Goal: Task Accomplishment & Management: Use online tool/utility

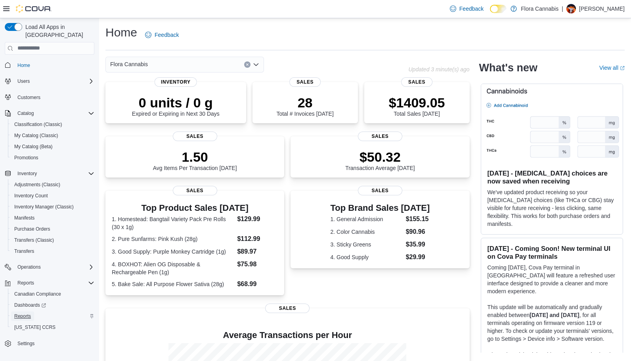
click at [23, 313] on span "Reports" at bounding box center [22, 316] width 17 height 6
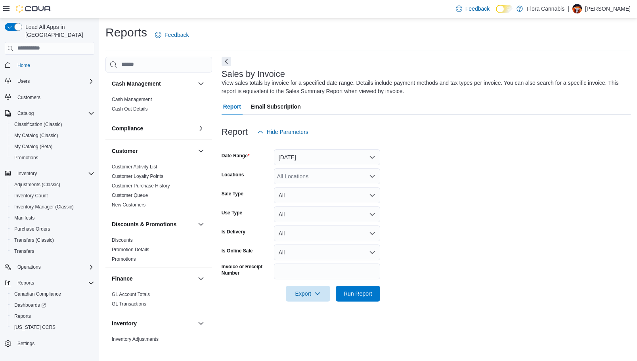
click at [339, 169] on div "All Locations" at bounding box center [327, 176] width 106 height 16
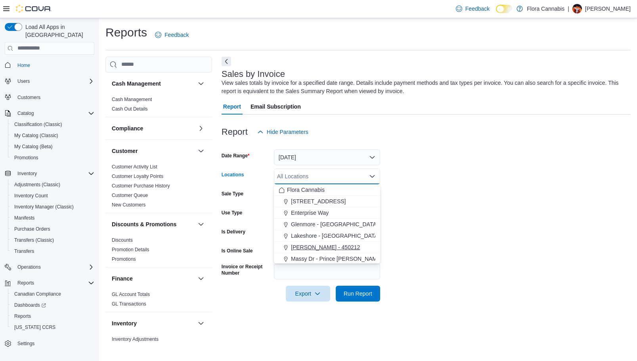
click at [334, 243] on span "[PERSON_NAME] - 450212" at bounding box center [325, 247] width 69 height 8
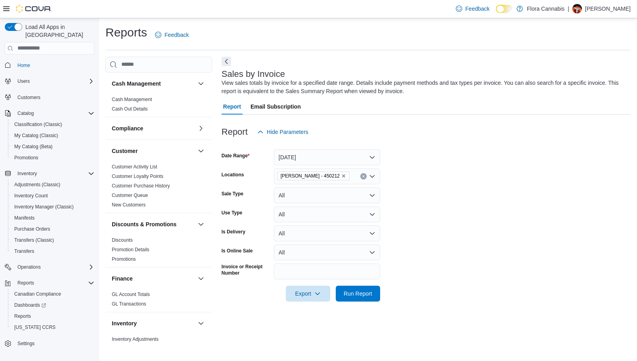
drag, startPoint x: 479, startPoint y: 214, endPoint x: 462, endPoint y: 221, distance: 18.9
click at [479, 214] on form "Date Range [DATE] Locations [GEOGRAPHIC_DATA] - [GEOGRAPHIC_DATA] - 450212 Sale…" at bounding box center [425, 221] width 409 height 162
click at [385, 305] on div at bounding box center [425, 306] width 409 height 10
click at [373, 294] on span "Run Report" at bounding box center [357, 293] width 35 height 16
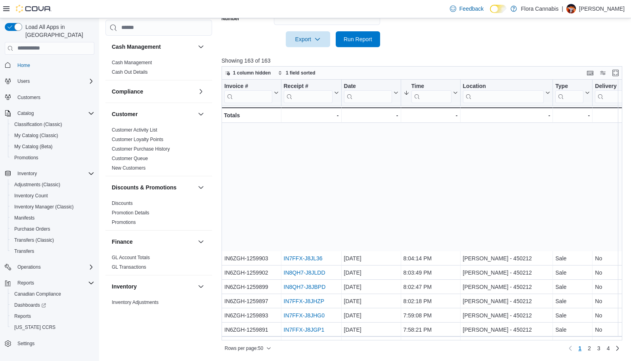
scroll to position [499, 0]
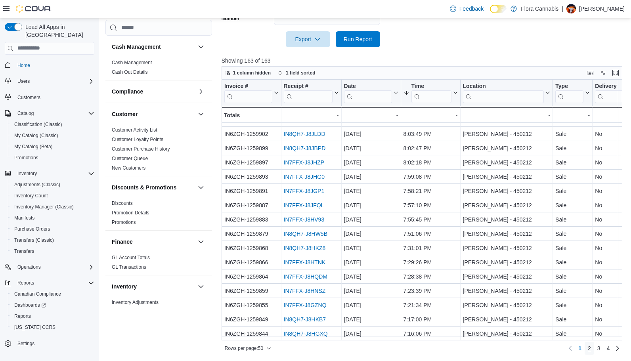
click at [594, 347] on link "2" at bounding box center [589, 348] width 10 height 13
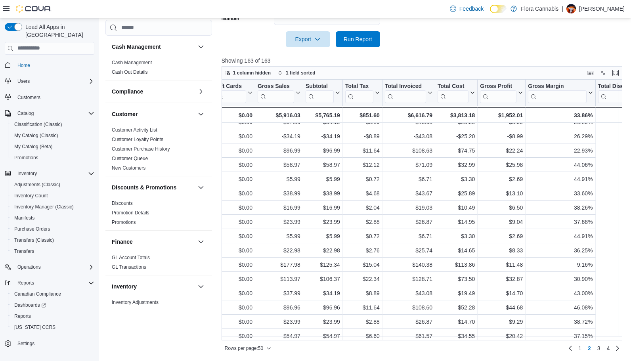
scroll to position [79, 0]
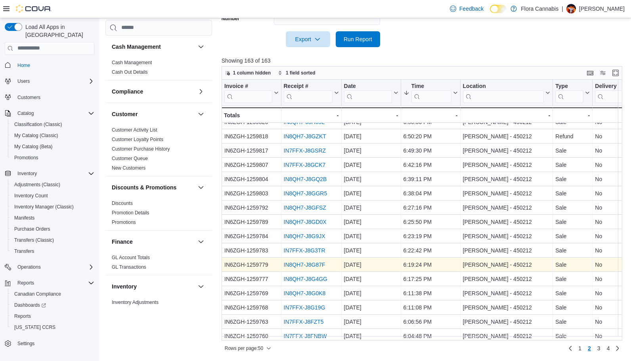
click at [297, 266] on link "IN8QH7-J8G87F" at bounding box center [304, 264] width 42 height 6
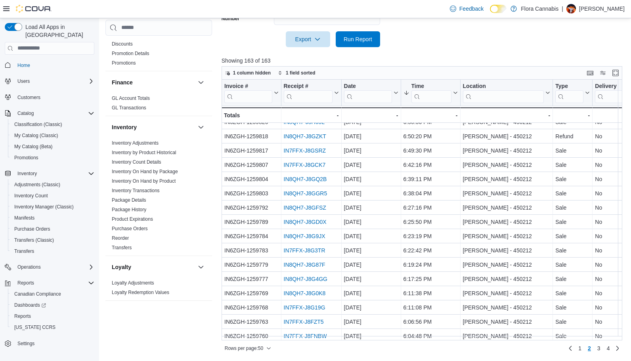
scroll to position [396, 0]
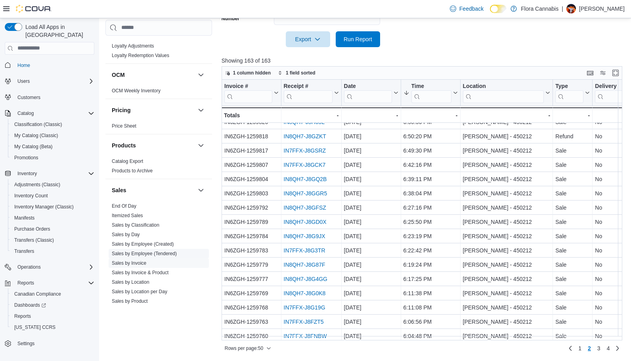
click at [156, 254] on link "Sales by Employee (Tendered)" at bounding box center [144, 254] width 65 height 6
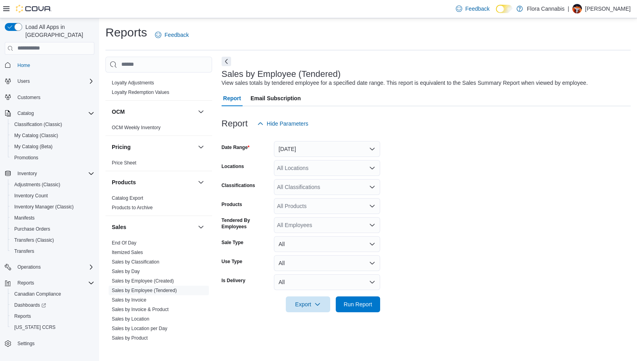
click at [322, 165] on div "All Locations" at bounding box center [327, 168] width 106 height 16
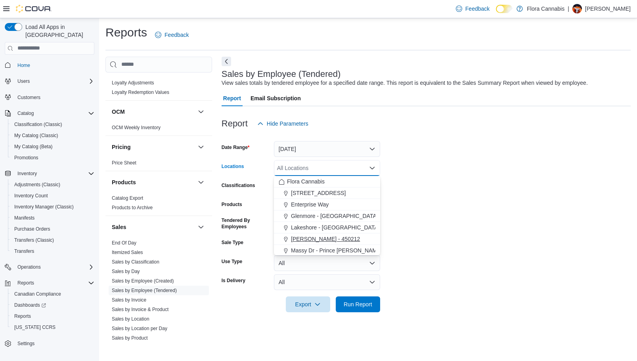
click at [322, 237] on span "[PERSON_NAME] - 450212" at bounding box center [325, 239] width 69 height 8
click at [461, 211] on form "Date Range [DATE] Locations [GEOGRAPHIC_DATA] - [GEOGRAPHIC_DATA] - 450212 Comb…" at bounding box center [425, 222] width 409 height 181
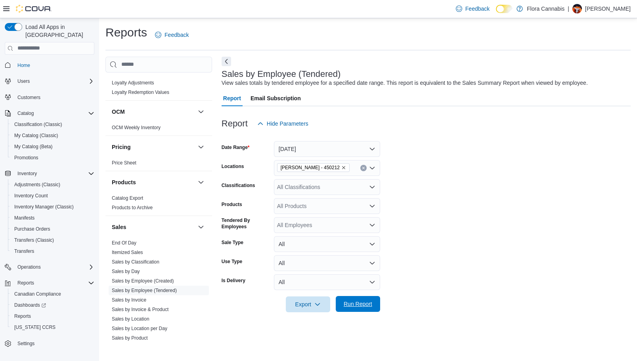
click at [364, 307] on span "Run Report" at bounding box center [357, 304] width 29 height 8
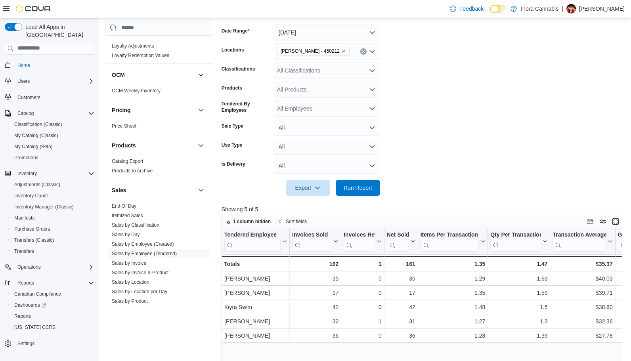
scroll to position [67, 0]
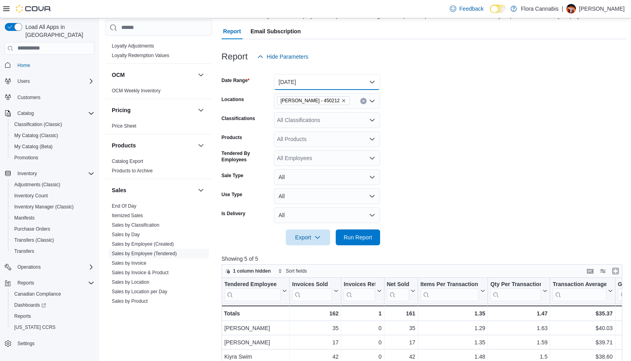
click at [314, 83] on button "[DATE]" at bounding box center [327, 82] width 106 height 16
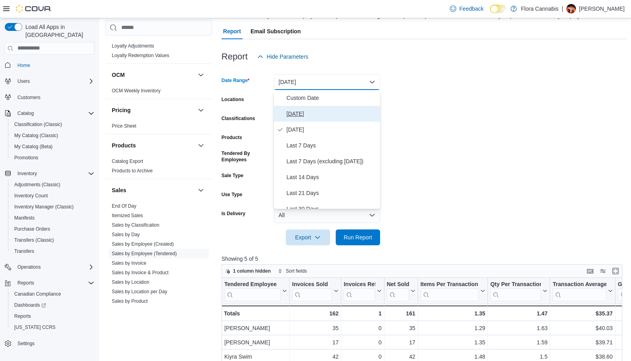
click at [304, 111] on span "[DATE]" at bounding box center [331, 114] width 90 height 10
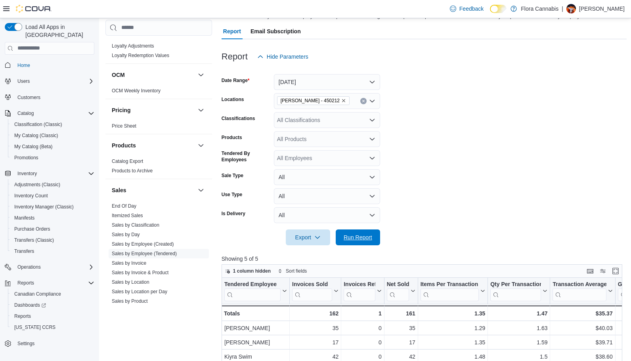
drag, startPoint x: 365, startPoint y: 237, endPoint x: 420, endPoint y: 177, distance: 81.0
click at [366, 237] on span "Run Report" at bounding box center [357, 237] width 29 height 8
click at [334, 84] on button "[DATE]" at bounding box center [327, 82] width 106 height 16
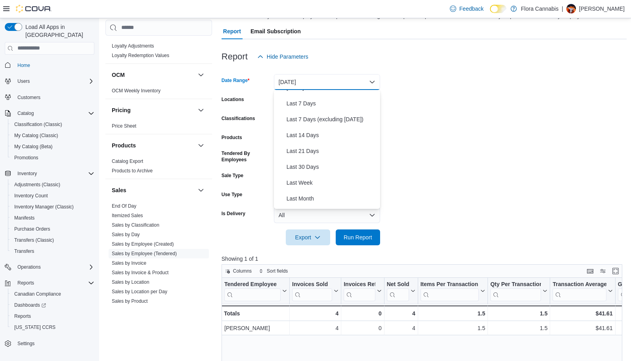
scroll to position [119, 0]
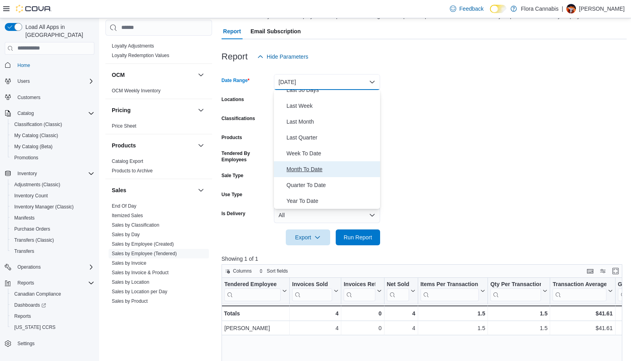
click at [307, 172] on span "Month To Date" at bounding box center [331, 169] width 90 height 10
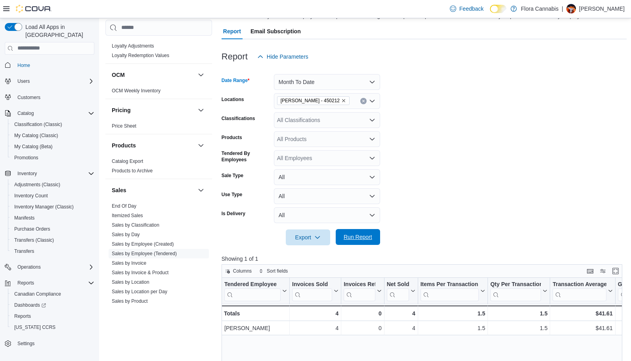
click at [351, 233] on span "Run Report" at bounding box center [357, 237] width 35 height 16
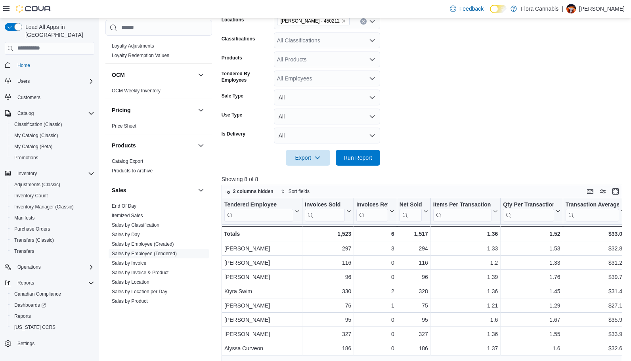
scroll to position [67, 0]
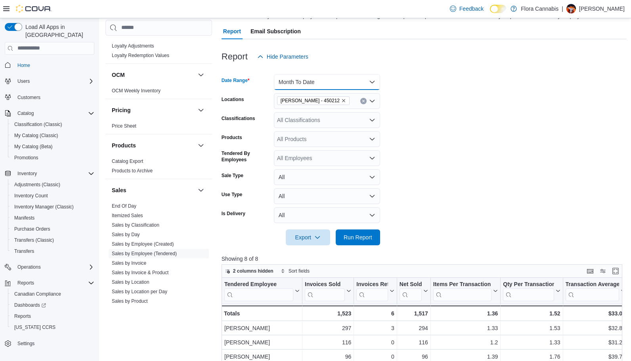
click at [329, 80] on button "Month To Date" at bounding box center [327, 82] width 106 height 16
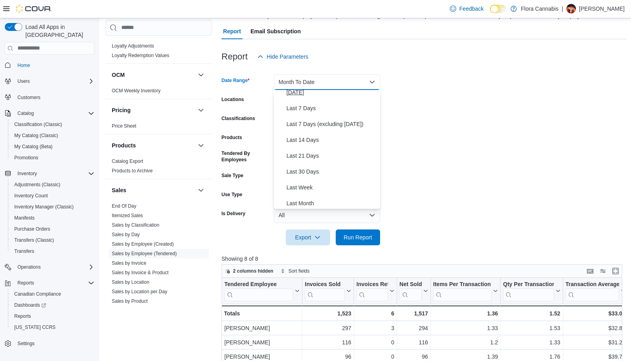
scroll to position [0, 0]
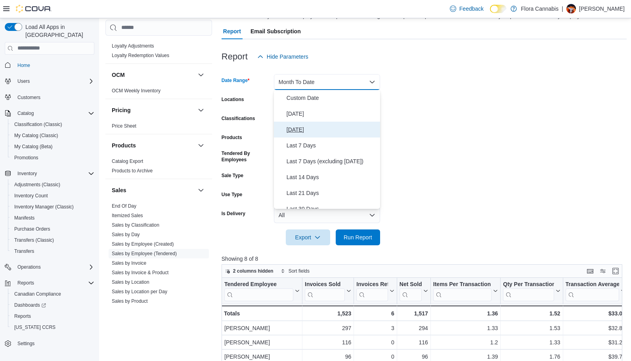
click at [313, 125] on span "[DATE]" at bounding box center [331, 130] width 90 height 10
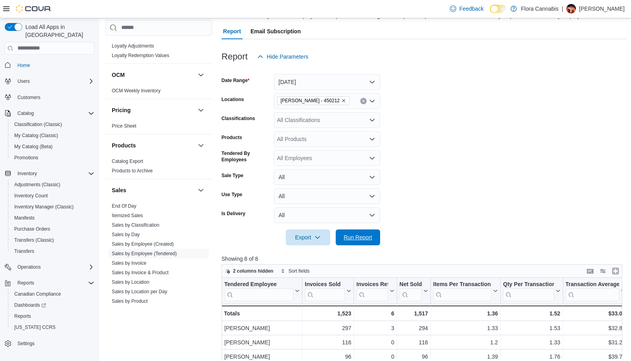
drag, startPoint x: 347, startPoint y: 235, endPoint x: 494, endPoint y: 158, distance: 165.5
click at [347, 237] on span "Run Report" at bounding box center [357, 237] width 29 height 8
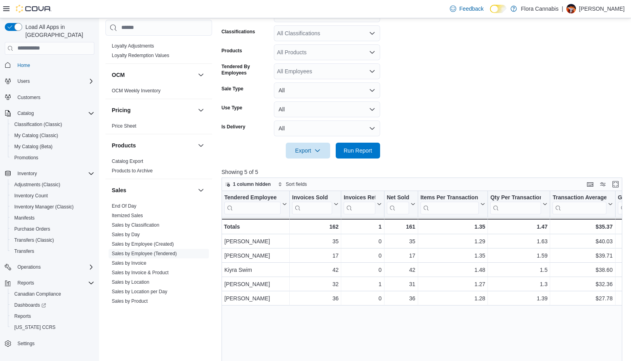
scroll to position [27, 0]
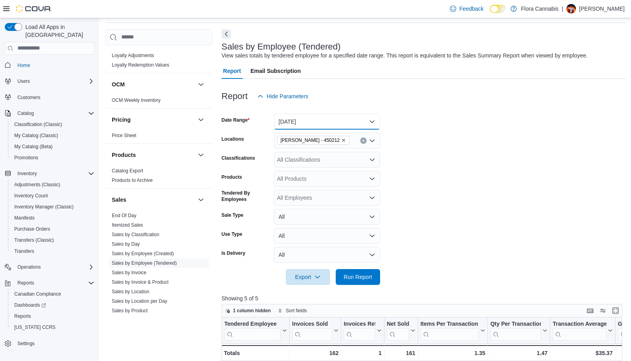
click at [315, 124] on button "[DATE]" at bounding box center [327, 122] width 106 height 16
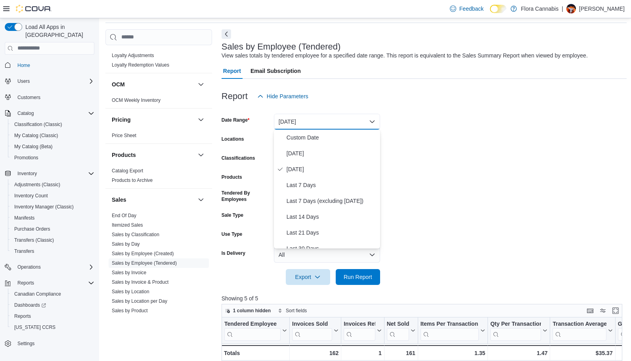
click at [445, 149] on form "Date Range [DATE] Locations [GEOGRAPHIC_DATA] - [GEOGRAPHIC_DATA] - 450212 Clas…" at bounding box center [423, 194] width 405 height 181
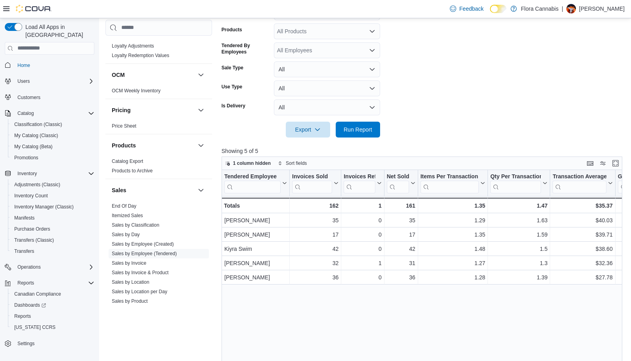
scroll to position [67, 0]
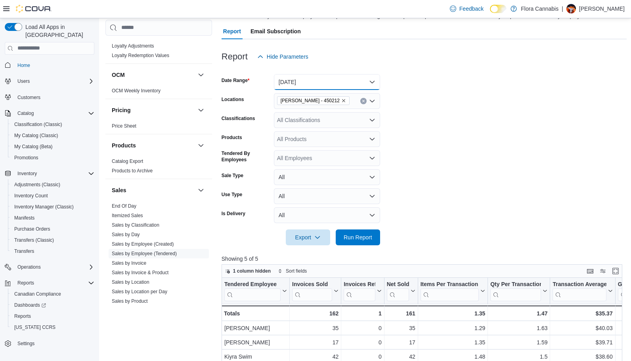
click at [302, 82] on button "[DATE]" at bounding box center [327, 82] width 106 height 16
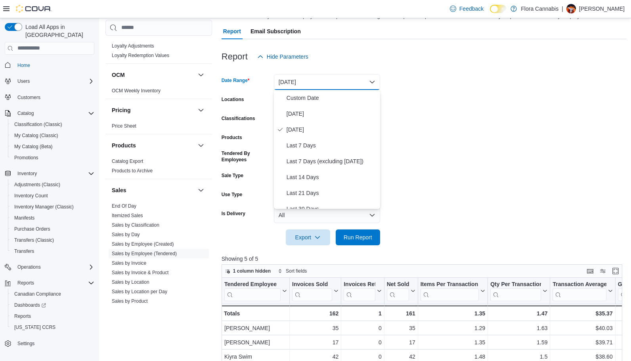
scroll to position [119, 0]
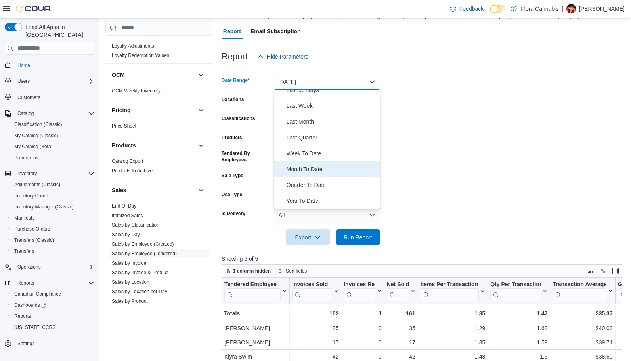
click at [311, 174] on button "Month To Date" at bounding box center [327, 169] width 106 height 16
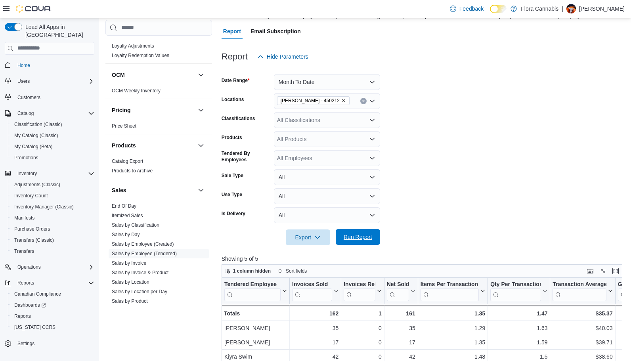
click at [353, 233] on span "Run Report" at bounding box center [357, 237] width 35 height 16
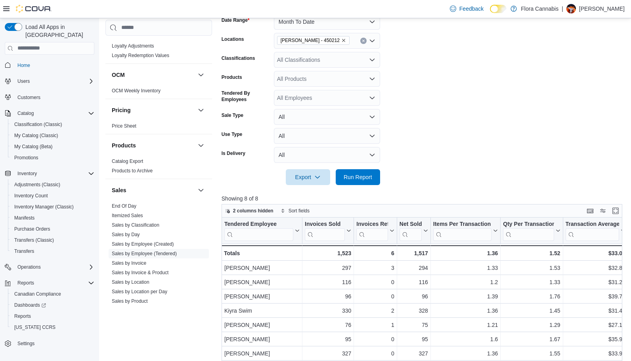
scroll to position [67, 0]
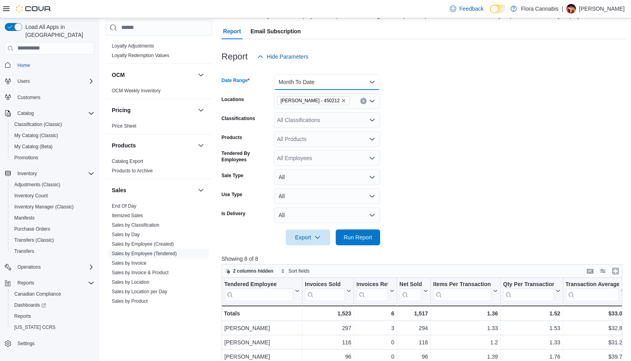
click at [292, 80] on button "Month To Date" at bounding box center [327, 82] width 106 height 16
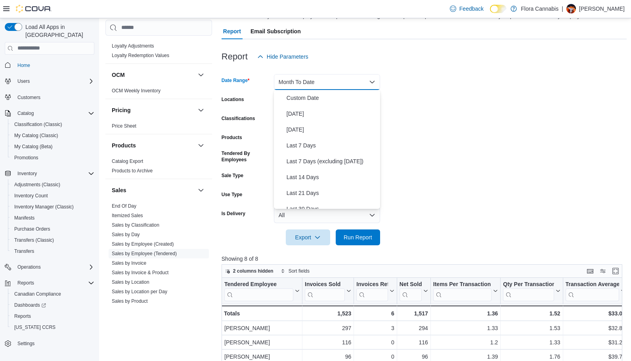
scroll to position [119, 0]
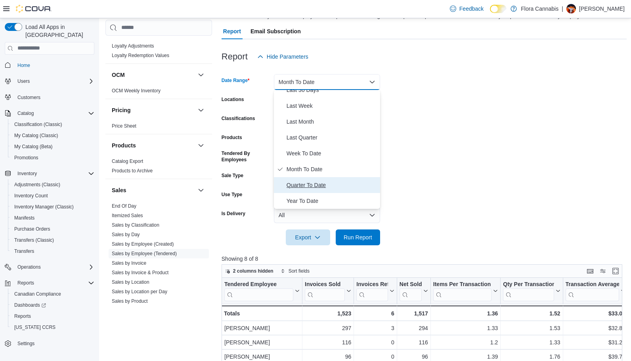
click at [319, 178] on button "Quarter To Date" at bounding box center [327, 185] width 106 height 16
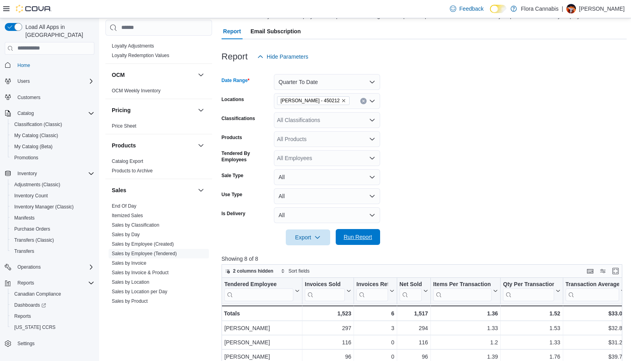
click at [354, 233] on span "Run Report" at bounding box center [357, 237] width 35 height 16
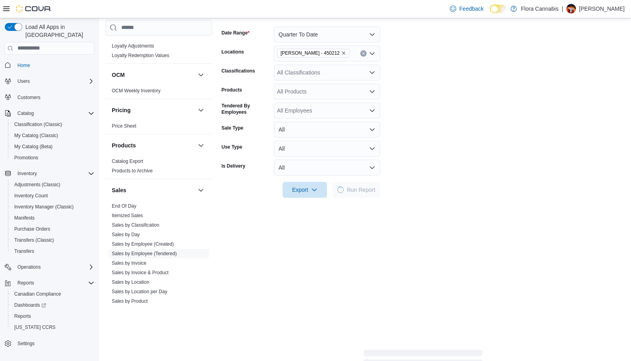
scroll to position [225, 0]
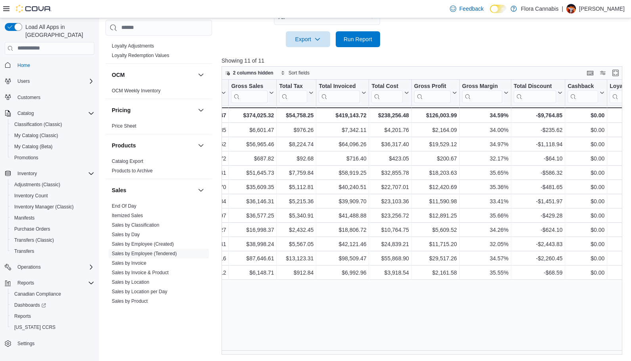
scroll to position [0, 478]
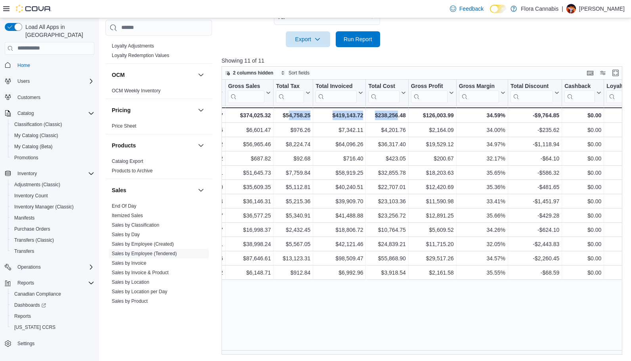
drag, startPoint x: 397, startPoint y: 350, endPoint x: 288, endPoint y: 360, distance: 109.4
click at [288, 360] on div "Reports Feedback Cash Management Cash Management Cash Out Details Compliance OC…" at bounding box center [366, 57] width 534 height 608
click at [404, 351] on div "Tendered Employee Click to view column header actions Invoices Sold Click to vi…" at bounding box center [423, 217] width 405 height 275
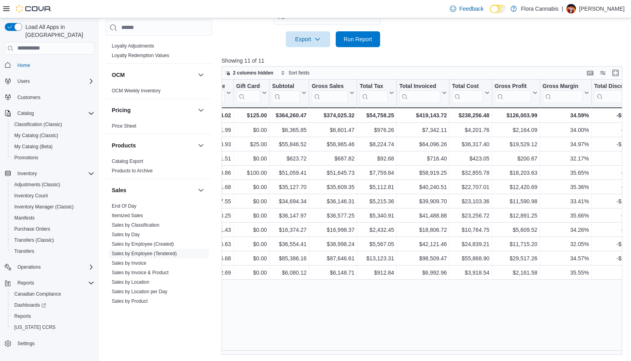
scroll to position [0, 443]
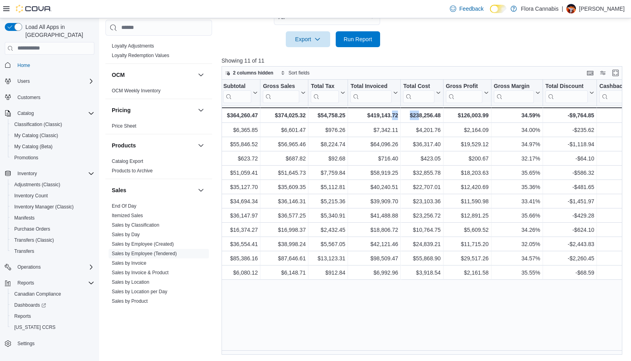
drag, startPoint x: 420, startPoint y: 355, endPoint x: 391, endPoint y: 360, distance: 28.5
click at [391, 360] on div "Reports Feedback Cash Management Cash Management Cash Out Details Compliance OC…" at bounding box center [366, 57] width 534 height 608
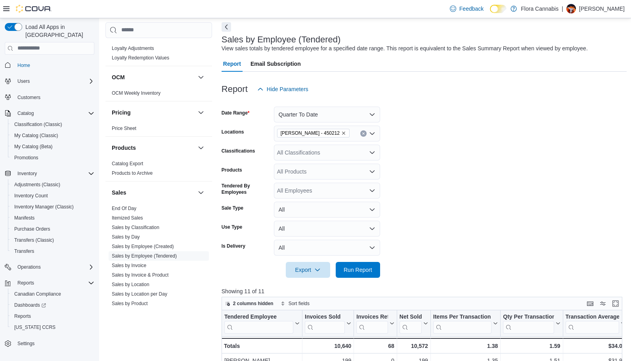
scroll to position [27, 0]
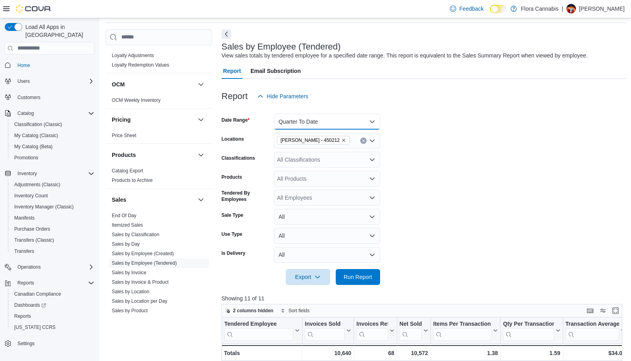
click at [305, 119] on button "Quarter To Date" at bounding box center [327, 122] width 106 height 16
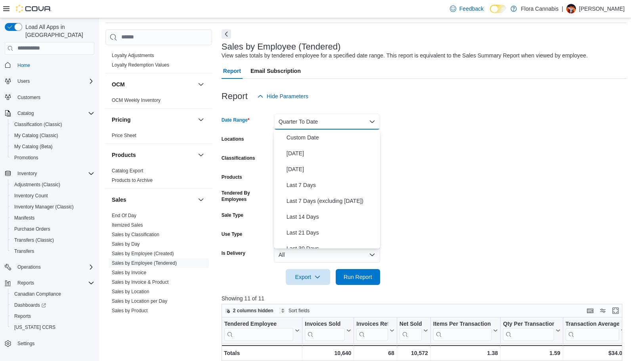
scroll to position [119, 0]
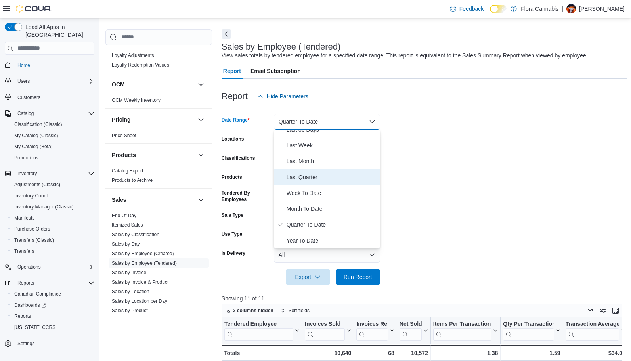
click at [304, 177] on span "Last Quarter" at bounding box center [331, 177] width 90 height 10
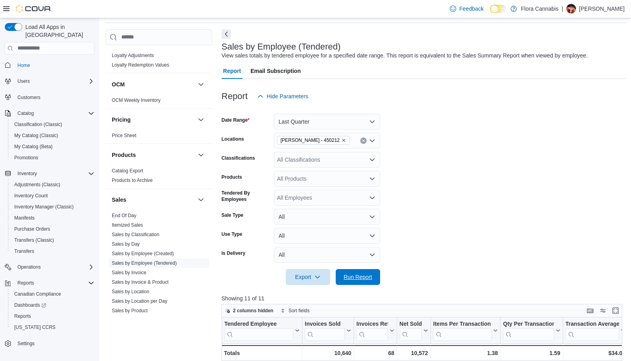
drag, startPoint x: 358, startPoint y: 277, endPoint x: 481, endPoint y: 232, distance: 130.7
click at [359, 279] on span "Run Report" at bounding box center [357, 277] width 29 height 8
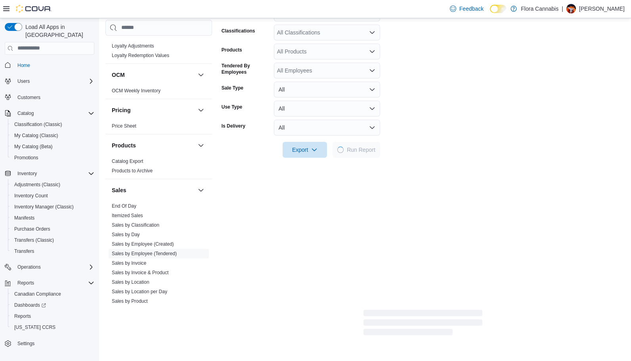
scroll to position [265, 0]
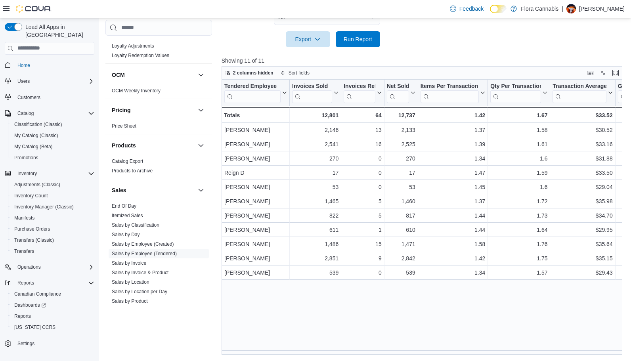
click at [290, 359] on div "Reports Feedback Cash Management Cash Management Cash Out Details Compliance OC…" at bounding box center [366, 57] width 534 height 608
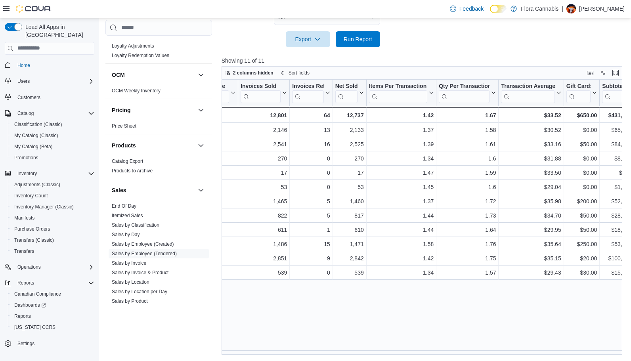
scroll to position [0, 0]
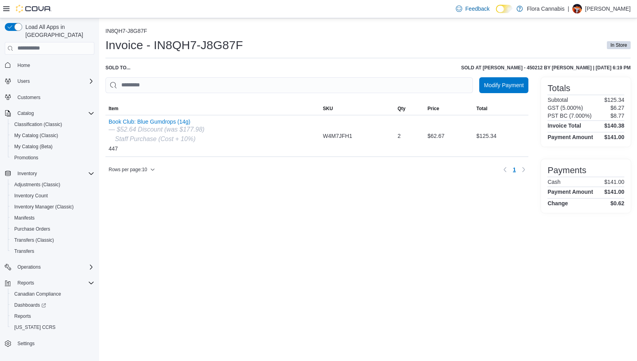
drag, startPoint x: 379, startPoint y: 206, endPoint x: 278, endPoint y: 169, distance: 107.9
click at [378, 206] on div "Modify Payment Sorting MemoryTable from EuiInMemoryTable; Page 1 of 1. Item SKU…" at bounding box center [316, 144] width 423 height 135
